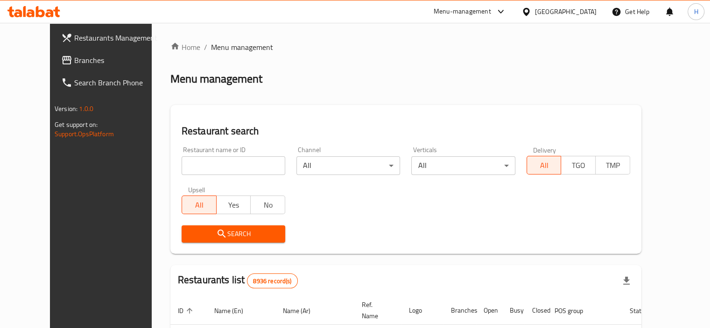
click at [74, 55] on span "Branches" at bounding box center [117, 60] width 87 height 11
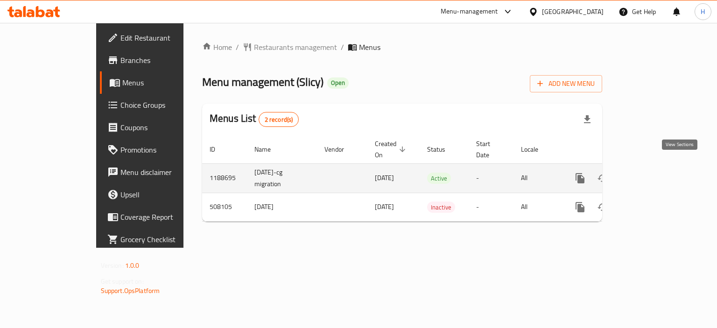
click at [653, 173] on icon "enhanced table" at bounding box center [647, 178] width 11 height 11
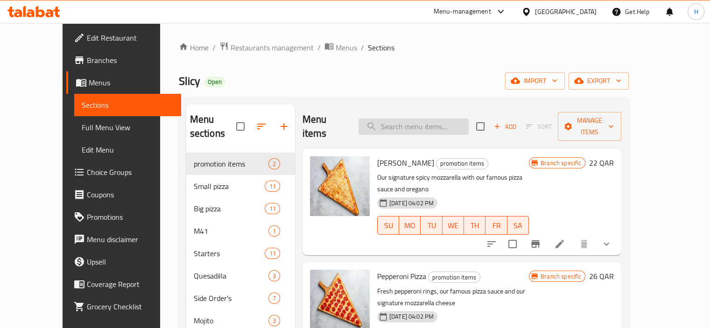
paste input "Buffalo Chicken Ranch Pizza Small"
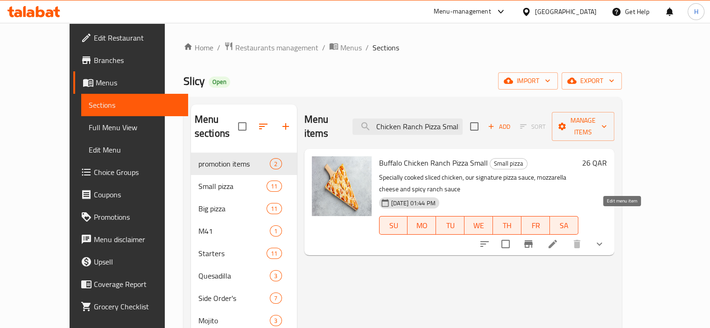
type input "Buffalo Chicken Ranch Pizza Small"
click at [559, 239] on icon at bounding box center [552, 244] width 11 height 11
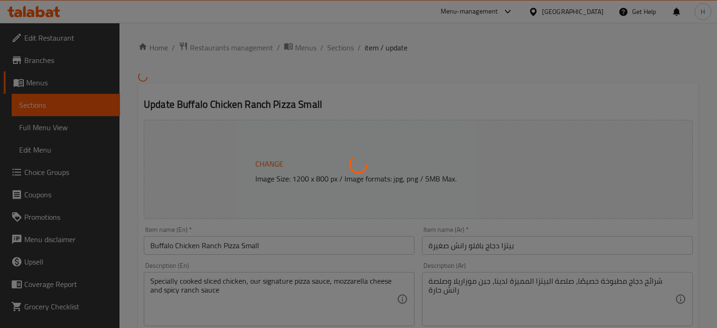
type input "إضافات صغيرة"
type input "0"
type input "9"
type input "اضافة صلصات"
type input "0"
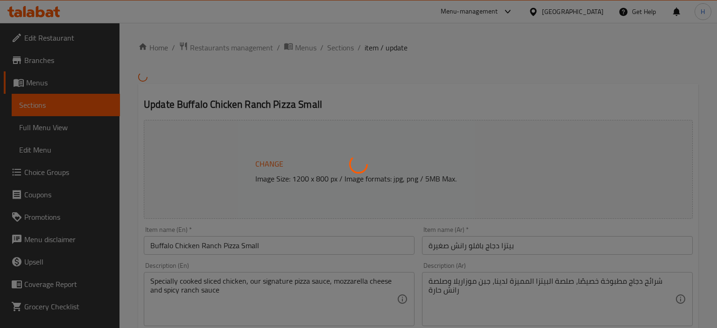
type input "6"
type input "Choose your Pizza :::!"
type input "1"
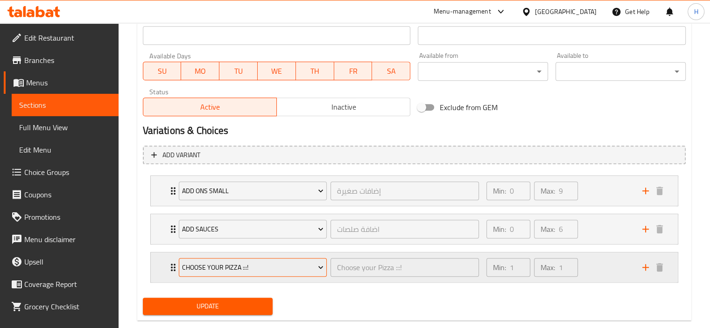
scroll to position [436, 0]
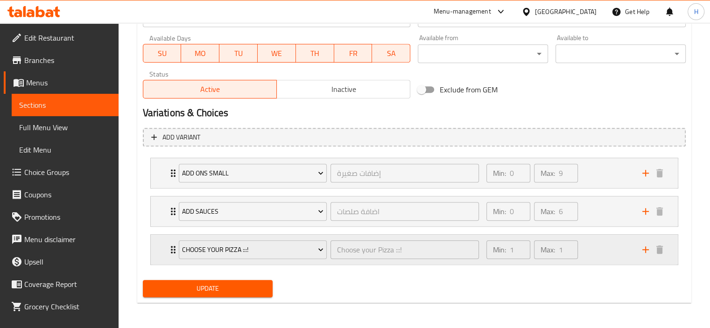
click at [168, 251] on icon "Expand" at bounding box center [173, 249] width 11 height 11
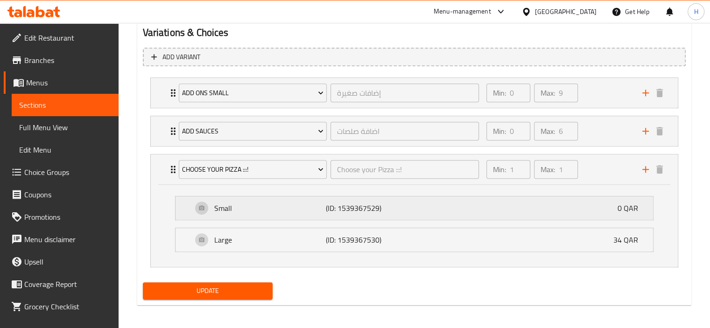
scroll to position [518, 0]
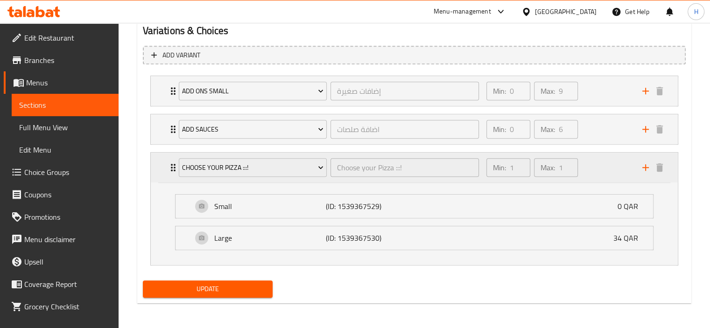
drag, startPoint x: 251, startPoint y: 170, endPoint x: 168, endPoint y: 170, distance: 83.1
click at [168, 170] on div "Choose your Pizza :::! Choose your Pizza :::! ​ Min: 1 ​ Max: 1 ​" at bounding box center [417, 168] width 499 height 30
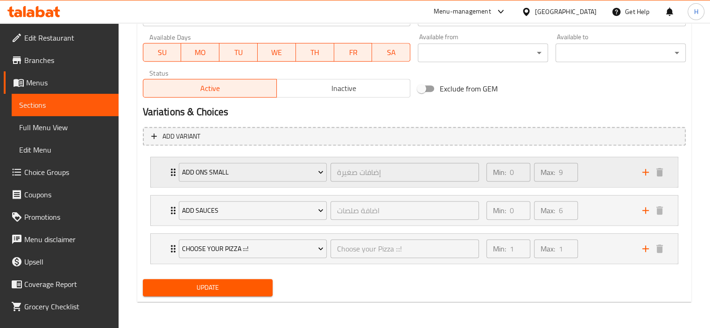
scroll to position [436, 0]
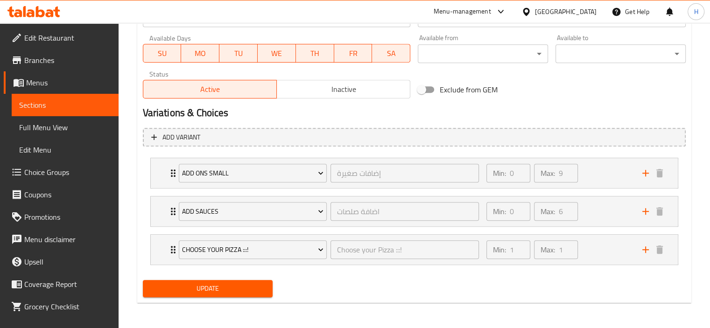
click at [36, 173] on span "Choice Groups" at bounding box center [67, 172] width 87 height 11
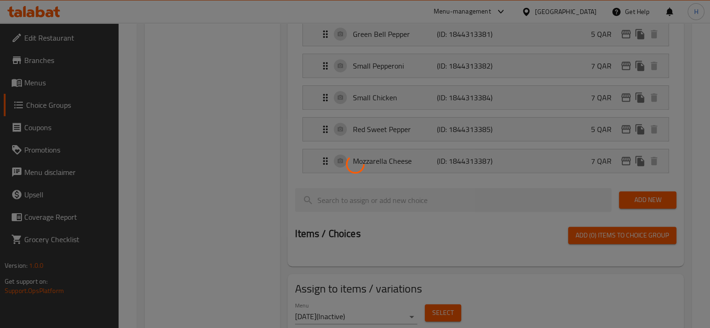
scroll to position [132, 0]
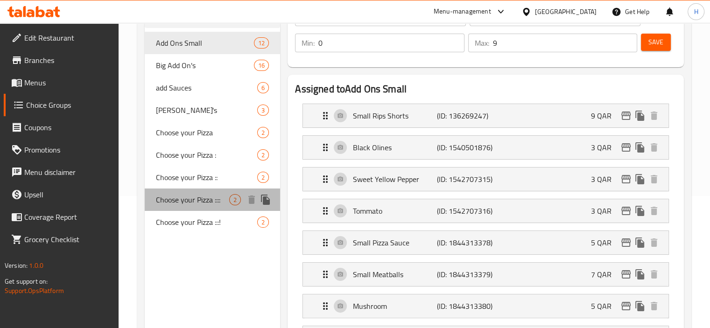
click at [198, 204] on span "Choose your Pizza ::::" at bounding box center [193, 199] width 74 height 11
type input "Choose your Pizza ::::"
type input "1"
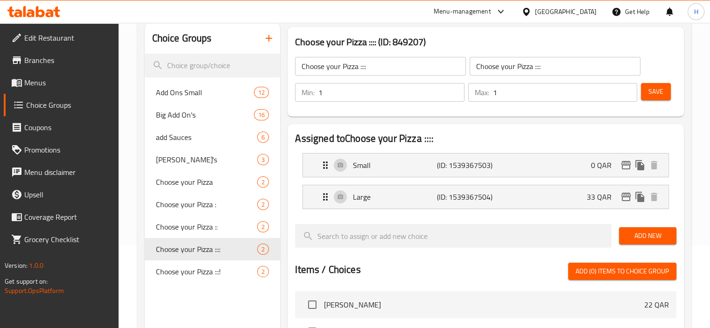
scroll to position [54, 0]
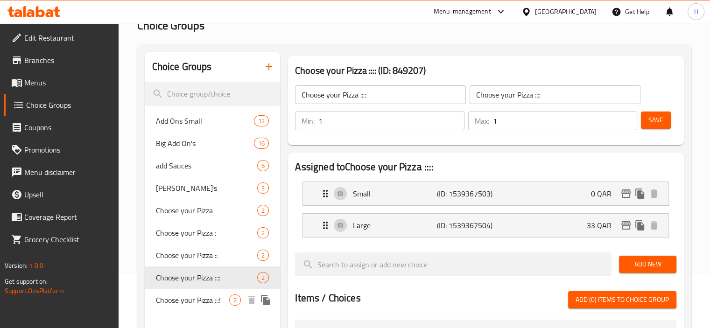
click at [199, 300] on span "Choose your Pizza :::!" at bounding box center [193, 300] width 74 height 11
type input "Choose your Pizza :::!"
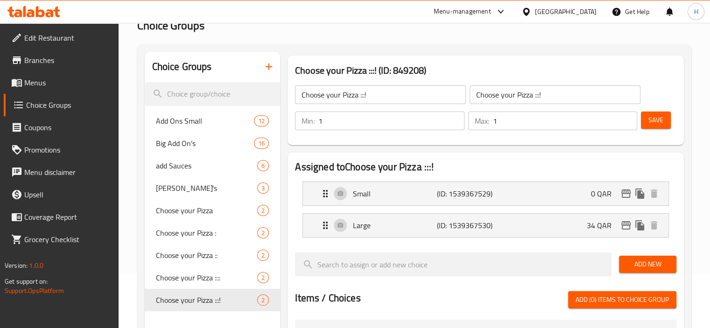
click at [381, 92] on input "Choose your Pizza :::!" at bounding box center [380, 94] width 171 height 19
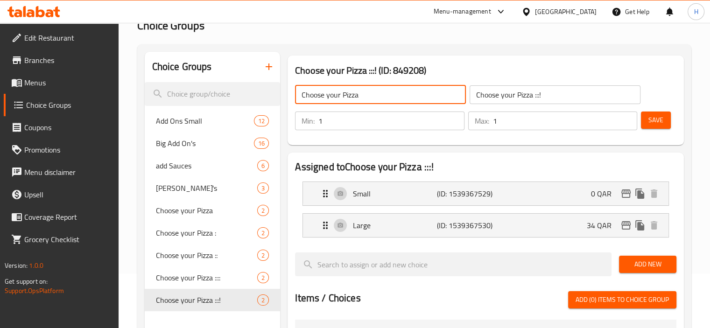
click at [359, 95] on input "Choose your Pizza" at bounding box center [380, 94] width 171 height 19
type input "Choose your Pizza"
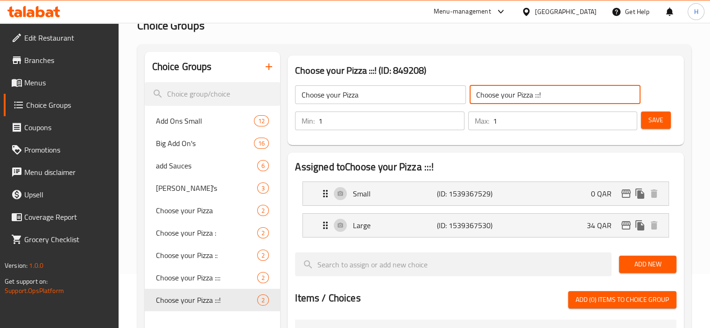
click at [550, 95] on input "Choose your Pizza :::!" at bounding box center [555, 94] width 171 height 19
paste input "اختر البيتزا الخاصة بك"
click at [366, 198] on p "Small" at bounding box center [395, 193] width 84 height 11
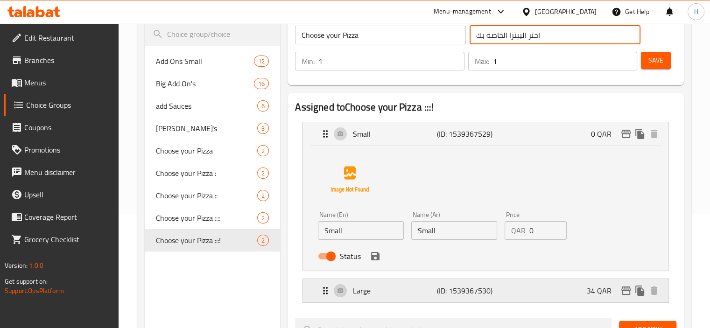
scroll to position [132, 0]
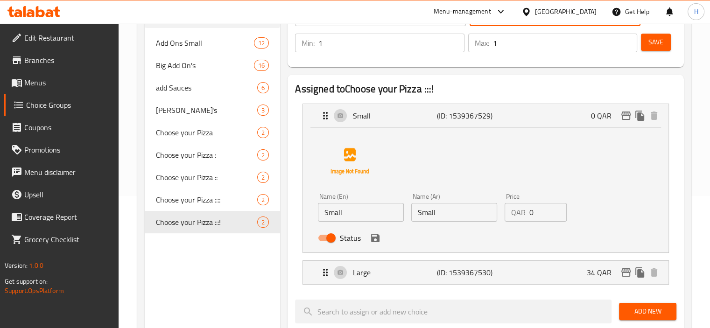
type input "اختر البيتزا الخاصة بك"
click at [445, 214] on input "Small" at bounding box center [454, 212] width 86 height 19
paste input "صغير"
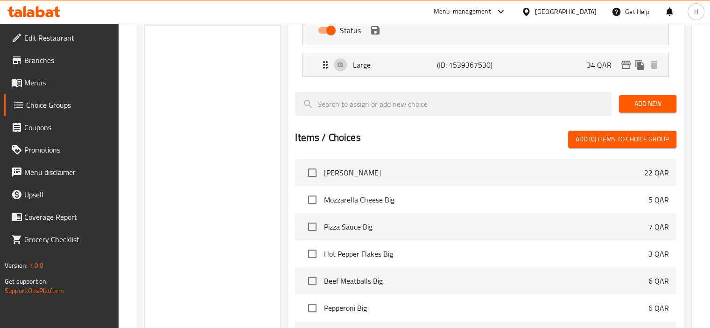
scroll to position [366, 0]
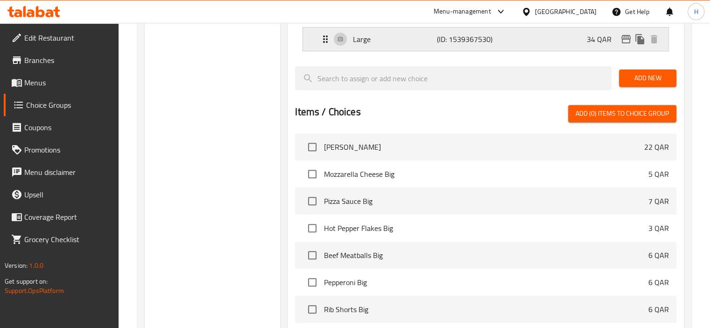
click at [396, 35] on p "Large" at bounding box center [395, 39] width 84 height 11
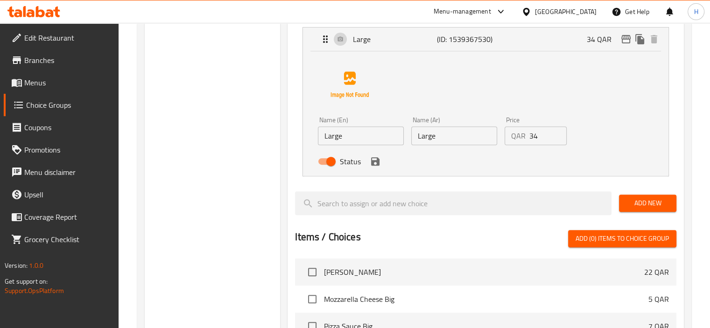
type input "صغير"
click at [463, 136] on input "Large" at bounding box center [454, 136] width 86 height 19
paste input "كبير"
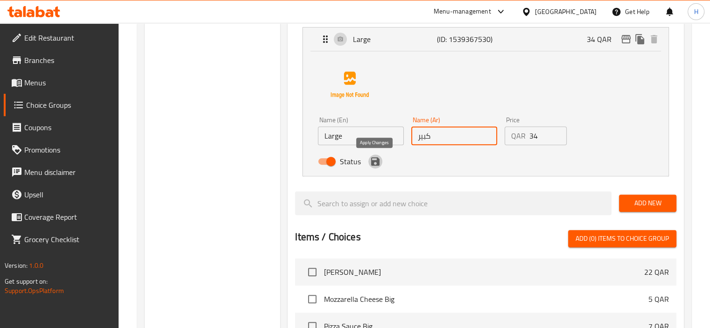
click at [379, 162] on icon "save" at bounding box center [375, 161] width 11 height 11
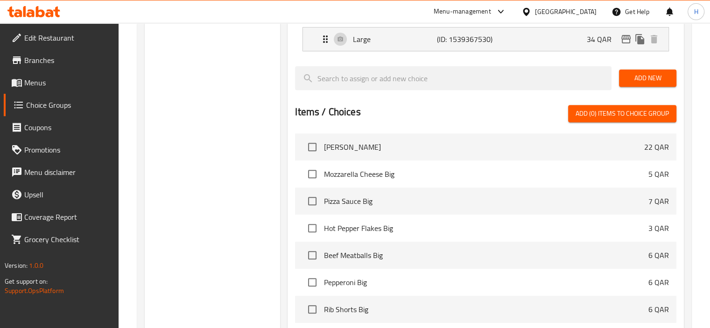
type input "كبير"
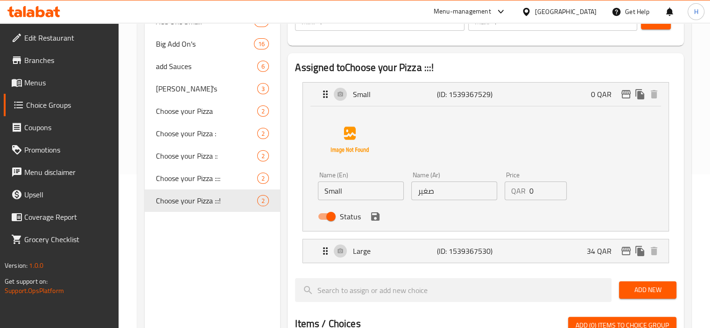
scroll to position [132, 0]
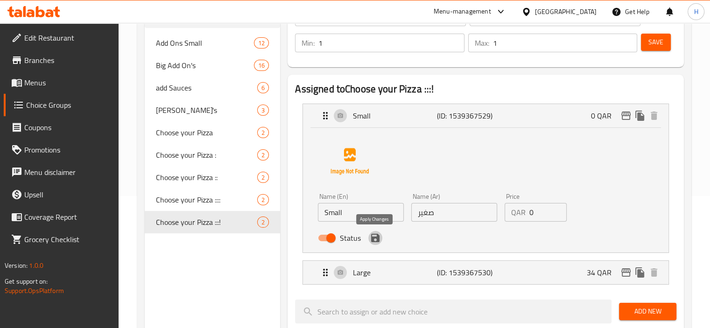
click at [378, 242] on icon "save" at bounding box center [375, 238] width 8 height 8
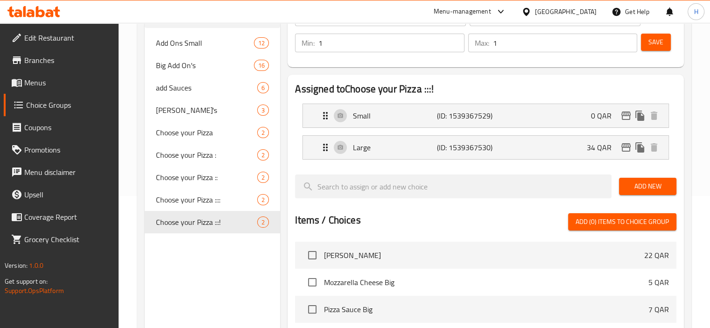
scroll to position [0, 0]
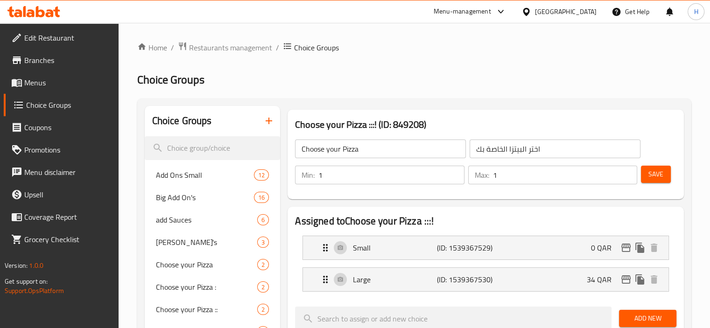
click at [665, 176] on button "Save" at bounding box center [656, 174] width 30 height 17
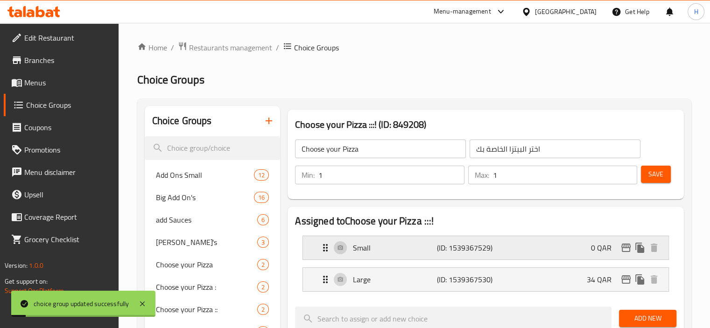
click at [321, 248] on icon "Expand" at bounding box center [325, 247] width 11 height 11
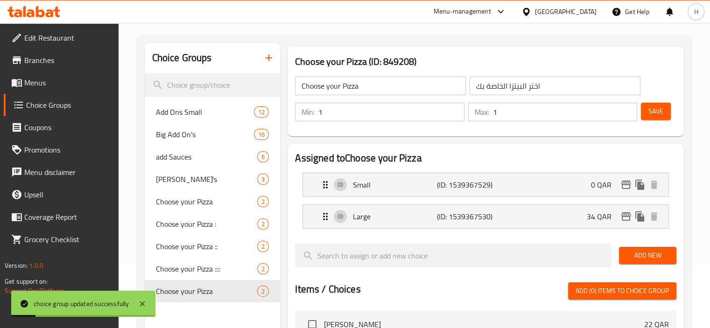
scroll to position [156, 0]
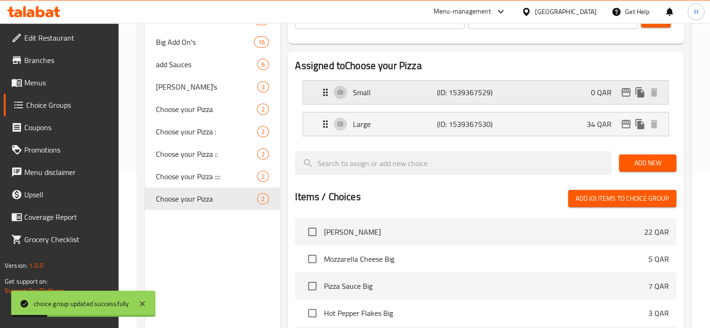
click at [327, 92] on icon "Expand" at bounding box center [325, 92] width 5 height 7
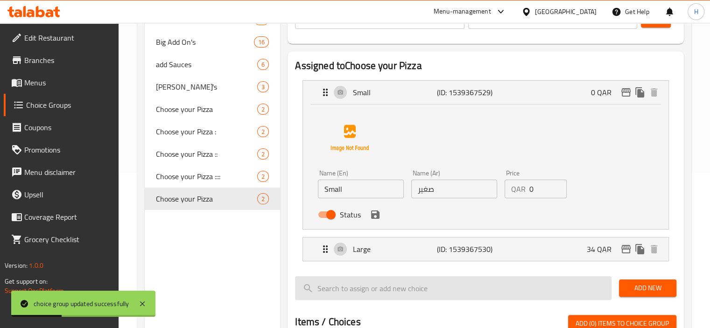
scroll to position [233, 0]
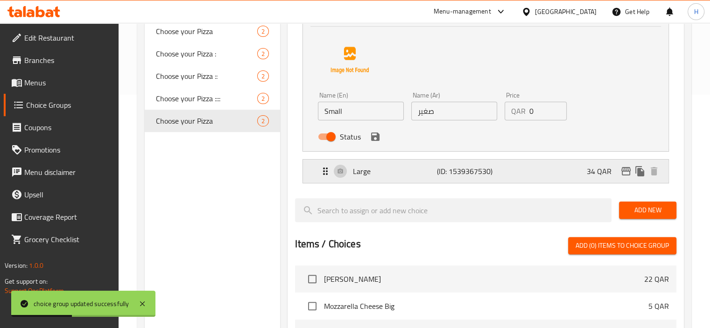
click at [323, 172] on icon "Expand" at bounding box center [325, 171] width 11 height 11
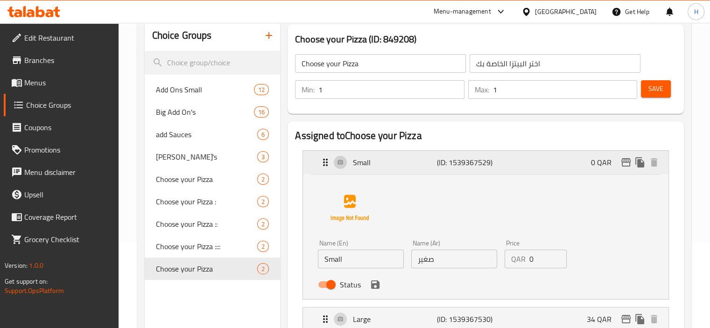
scroll to position [0, 0]
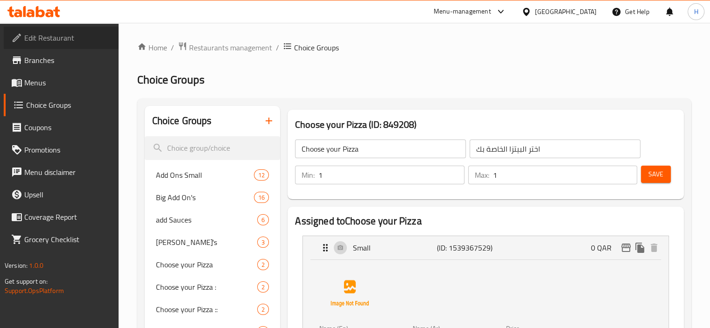
click at [58, 41] on span "Edit Restaurant" at bounding box center [67, 37] width 87 height 11
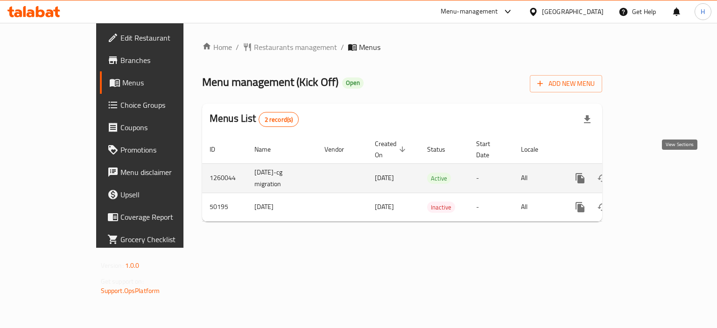
click at [659, 167] on link "enhanced table" at bounding box center [647, 178] width 22 height 22
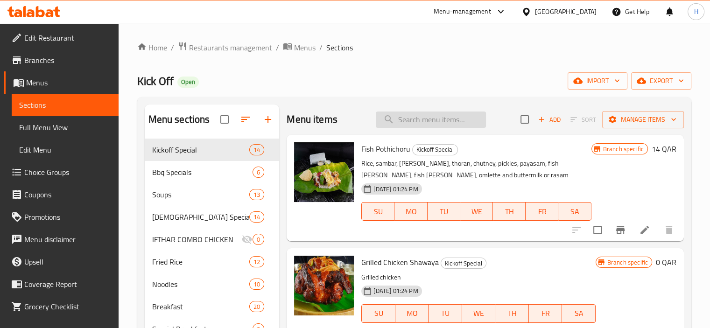
paste input "[PERSON_NAME]"
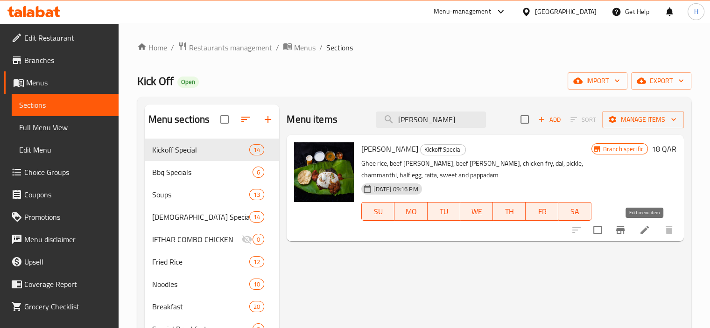
type input "Thakkara Pothi"
click at [647, 227] on icon at bounding box center [645, 230] width 8 height 8
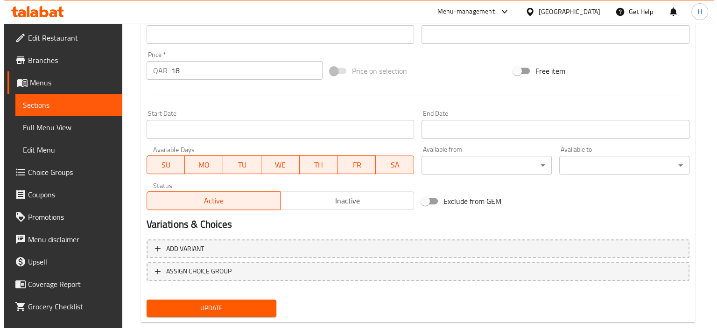
scroll to position [344, 0]
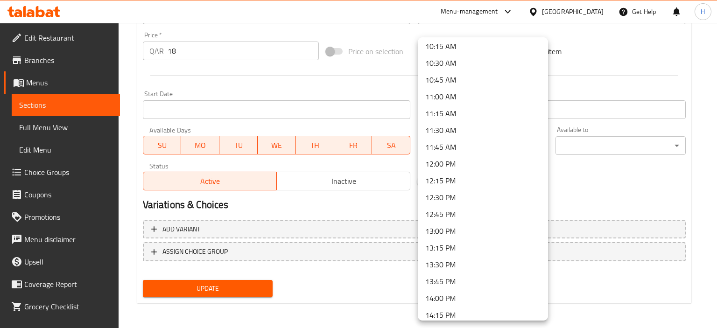
scroll to position [700, 0]
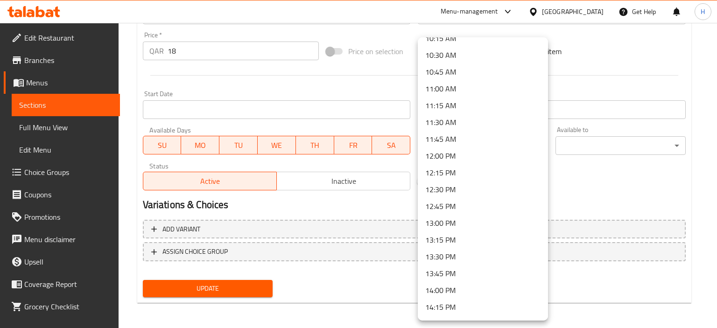
click at [456, 120] on li "11:30 AM" at bounding box center [483, 122] width 130 height 17
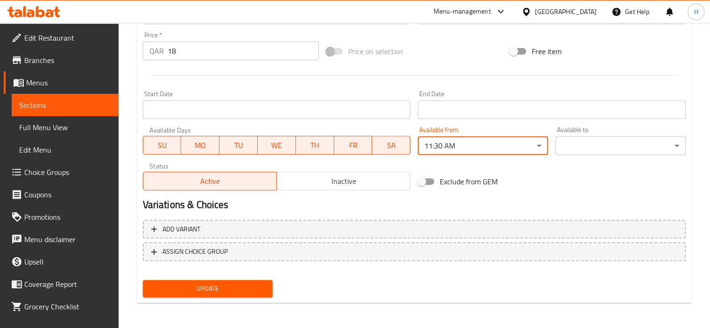
drag, startPoint x: 575, startPoint y: 196, endPoint x: 601, endPoint y: 162, distance: 42.3
click at [577, 196] on div "Variations & Choices" at bounding box center [414, 204] width 551 height 21
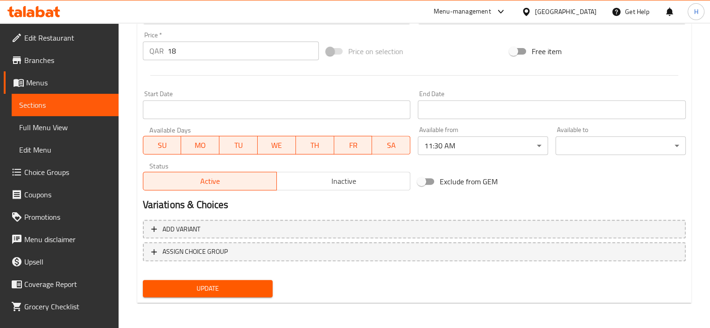
click at [620, 134] on div "Available to ​ ​" at bounding box center [621, 141] width 130 height 28
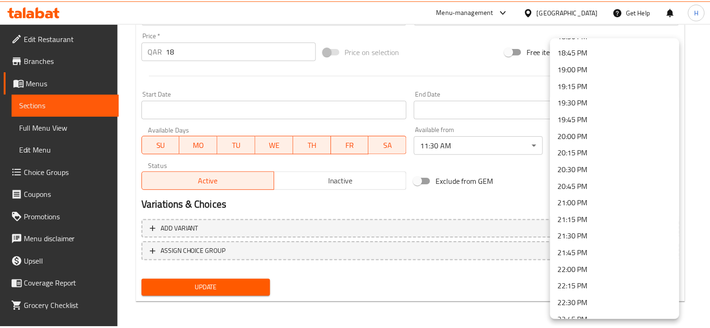
scroll to position [1354, 0]
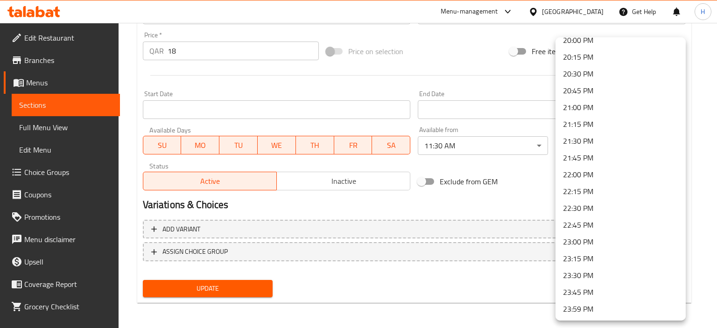
click at [541, 191] on div at bounding box center [358, 164] width 717 height 328
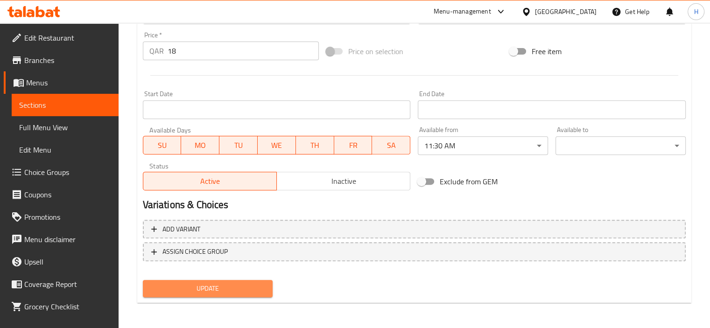
click at [245, 287] on span "Update" at bounding box center [207, 289] width 115 height 12
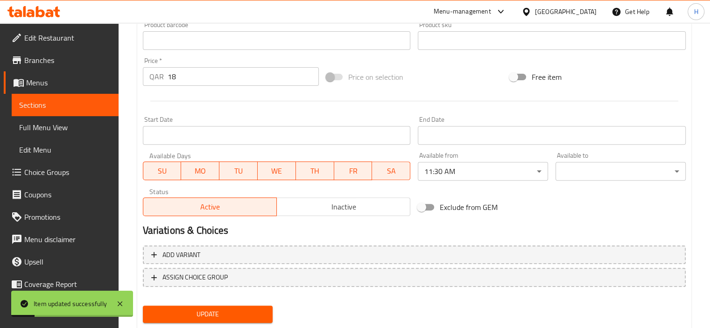
scroll to position [189, 0]
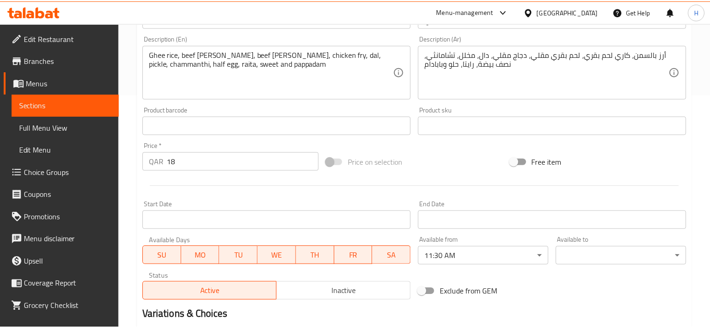
scroll to position [344, 0]
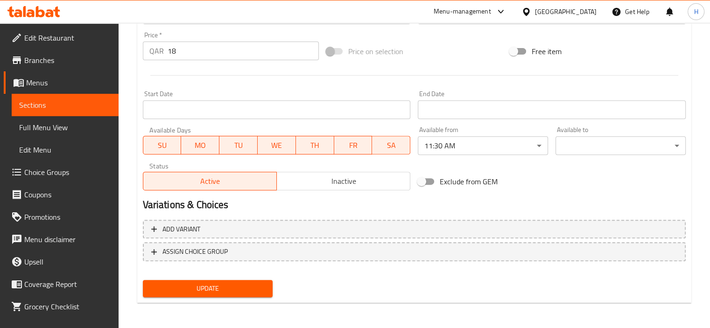
click at [531, 9] on icon at bounding box center [527, 12] width 10 height 10
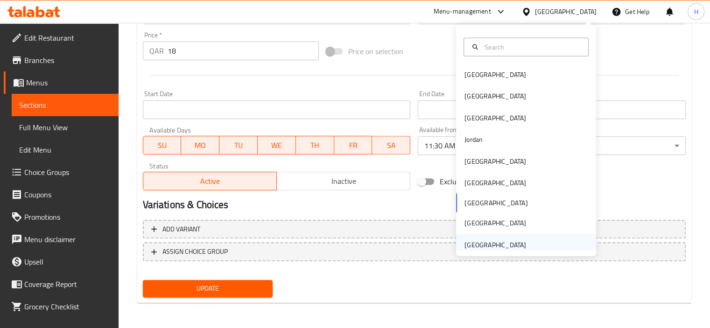
click at [495, 242] on div "United Arab Emirates" at bounding box center [496, 245] width 62 height 10
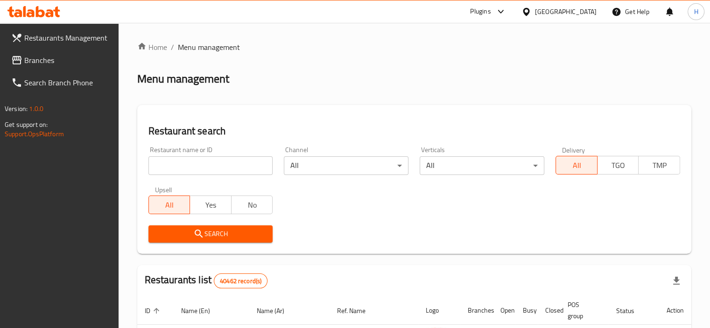
click at [48, 55] on span "Branches" at bounding box center [67, 60] width 87 height 11
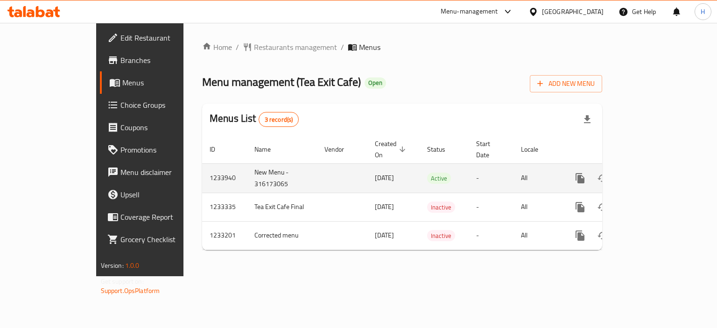
click at [652, 174] on icon "enhanced table" at bounding box center [647, 178] width 8 height 8
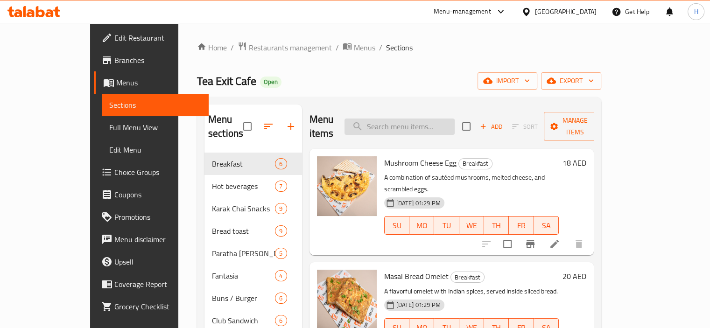
paste input "Blueberry lassi"
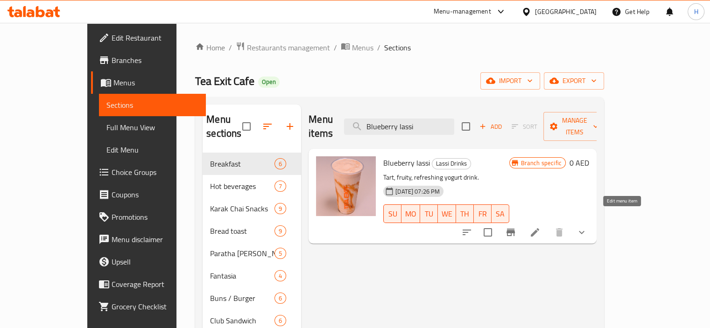
type input "Blueberry lassi"
click at [541, 227] on icon at bounding box center [535, 232] width 11 height 11
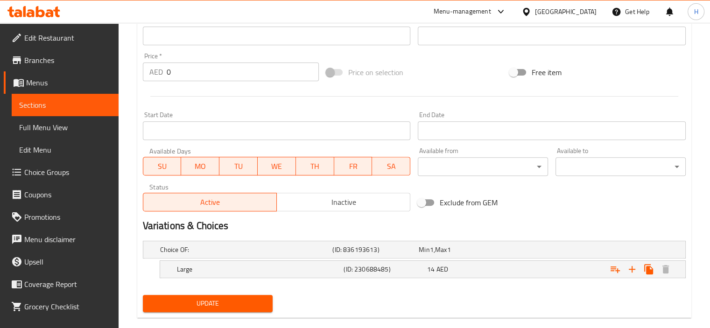
scroll to position [338, 0]
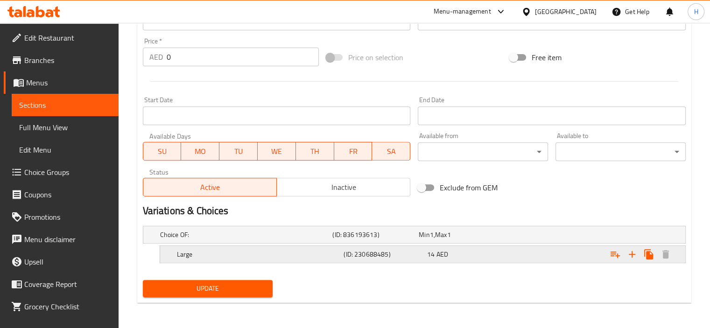
click at [262, 240] on h5 "Large" at bounding box center [244, 234] width 169 height 9
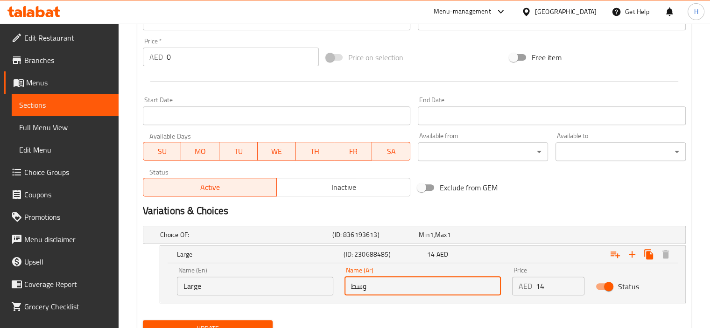
drag, startPoint x: 381, startPoint y: 284, endPoint x: 312, endPoint y: 284, distance: 68.2
click at [312, 284] on div "Name (En) Large Name (En) Name (Ar) وسط Name (Ar) Price AED 14 Price Status" at bounding box center [422, 282] width 503 height 40
type input ";"
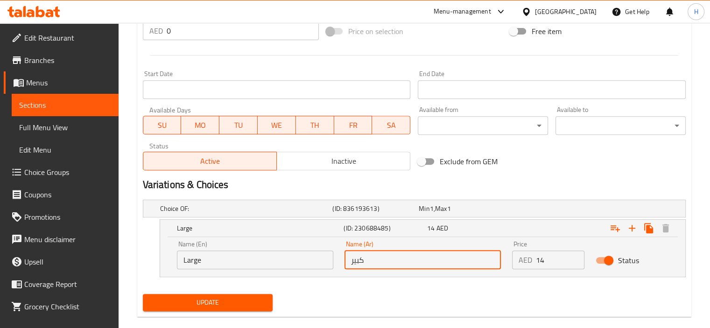
scroll to position [378, 0]
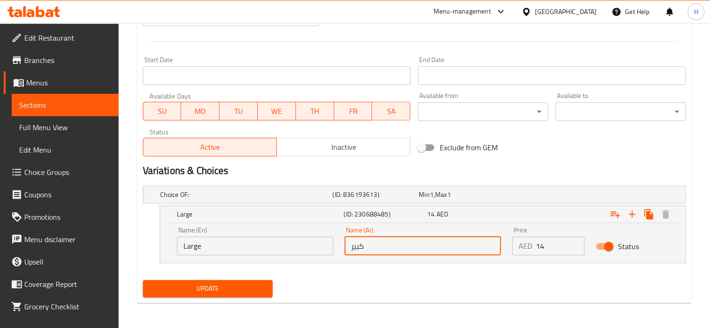
type input "كبير"
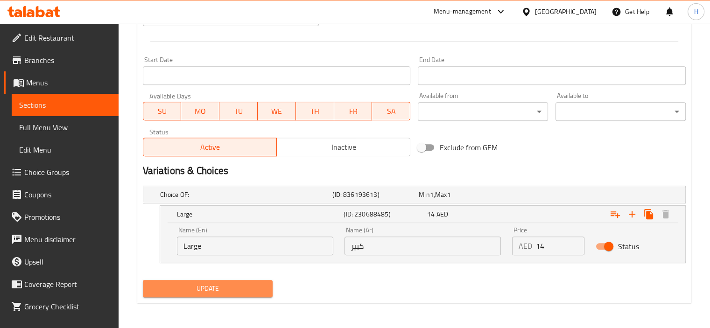
click at [218, 290] on span "Update" at bounding box center [207, 289] width 115 height 12
